Goal: Task Accomplishment & Management: Manage account settings

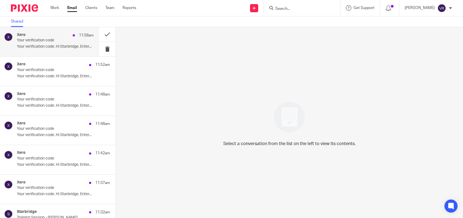
click at [48, 48] on p "Your verification code. Hi Starbridge, Enter..." at bounding box center [55, 46] width 77 height 5
click at [69, 44] on p "Your verification code. Hi Starbridge, Enter..." at bounding box center [55, 46] width 77 height 5
click at [63, 43] on div "Xero 11:59am Your verification code Your verification code. Hi Starbridge, Ente…" at bounding box center [55, 42] width 77 height 18
